Goal: Information Seeking & Learning: Learn about a topic

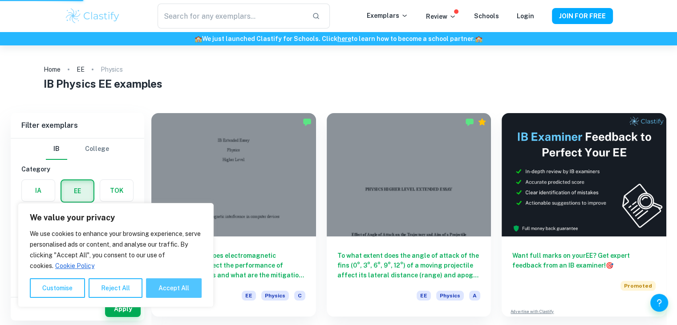
click at [173, 287] on button "Accept All" at bounding box center [174, 288] width 56 height 20
checkbox input "true"
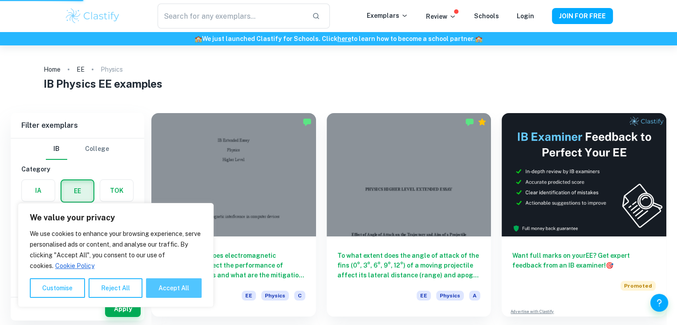
checkbox input "true"
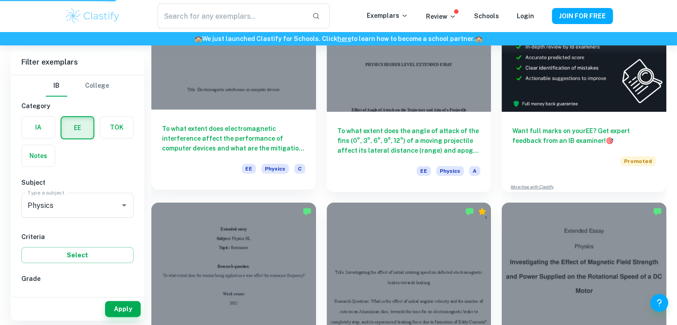
scroll to position [126, 0]
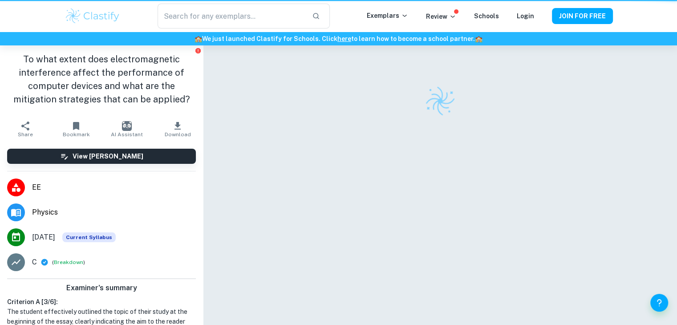
click at [251, 135] on div at bounding box center [440, 198] width 411 height 306
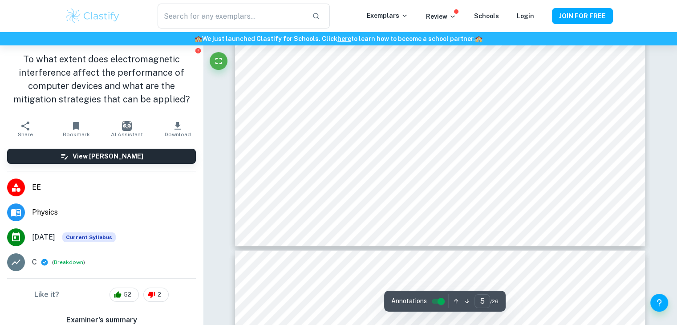
scroll to position [2843, 0]
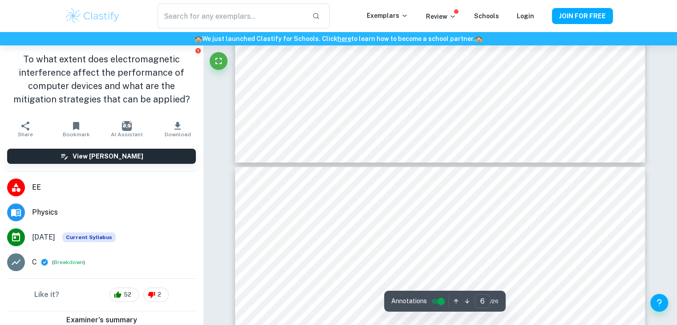
type input "7"
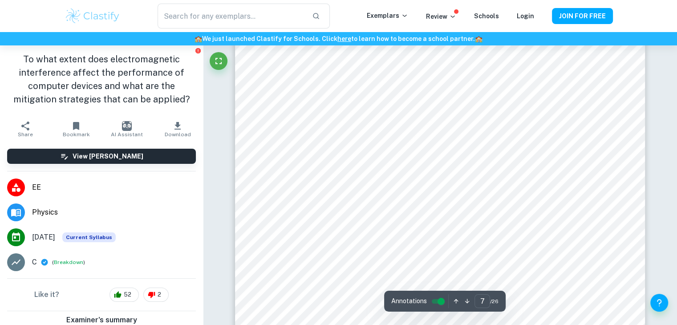
scroll to position [3697, 0]
type input "22"
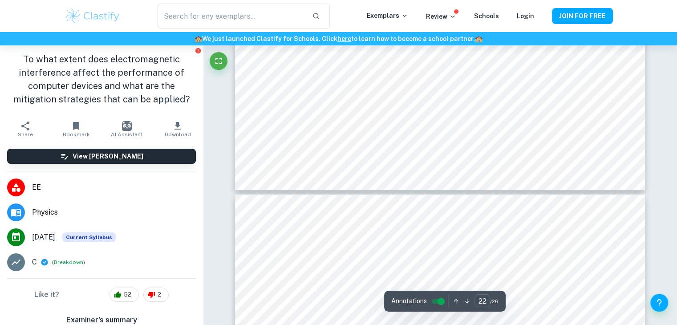
scroll to position [12770, 0]
